Goal: Task Accomplishment & Management: Manage account settings

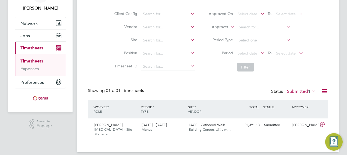
scroll to position [37, 0]
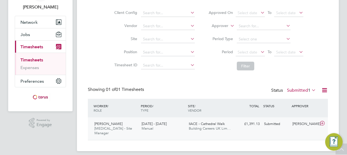
click at [211, 123] on span "IIACE - Cathedral Walk" at bounding box center [207, 124] width 36 height 5
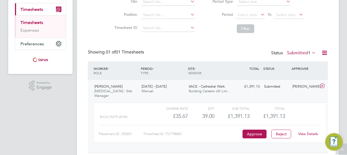
scroll to position [80, 0]
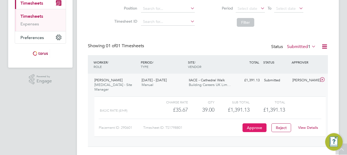
click at [252, 123] on button "Approve" at bounding box center [255, 127] width 24 height 9
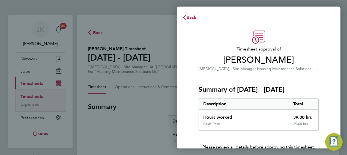
click at [310, 88] on h3 "Summary of [DATE] - [DATE]" at bounding box center [259, 89] width 120 height 9
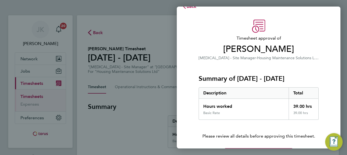
scroll to position [30, 0]
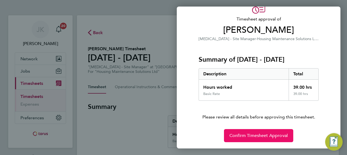
click at [253, 137] on span "Confirm Timesheet Approval" at bounding box center [259, 135] width 58 height 5
